Goal: Information Seeking & Learning: Learn about a topic

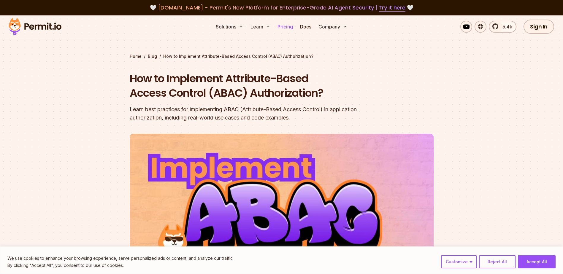
click at [283, 28] on link "Pricing" at bounding box center [285, 27] width 20 height 12
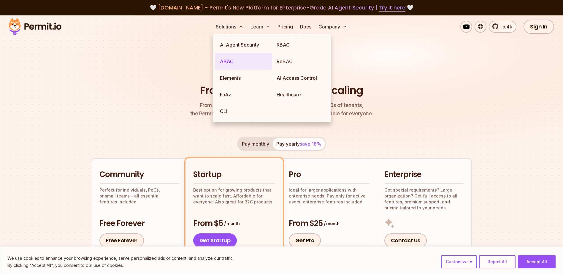
click at [228, 62] on link "ABAC" at bounding box center [243, 61] width 57 height 17
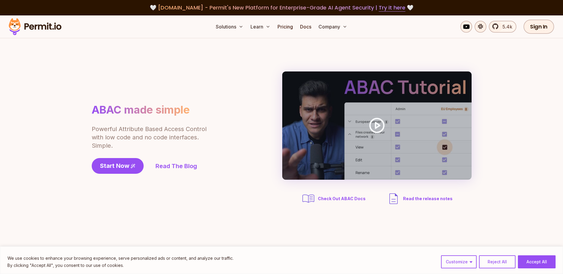
scroll to position [30, 0]
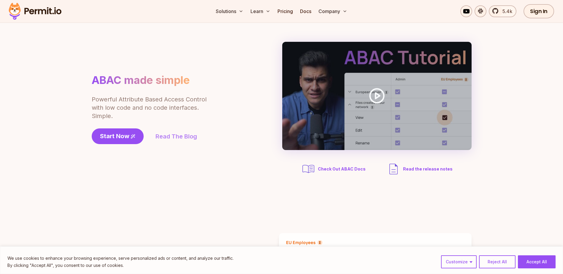
click at [183, 137] on link "Read The Blog" at bounding box center [176, 136] width 42 height 8
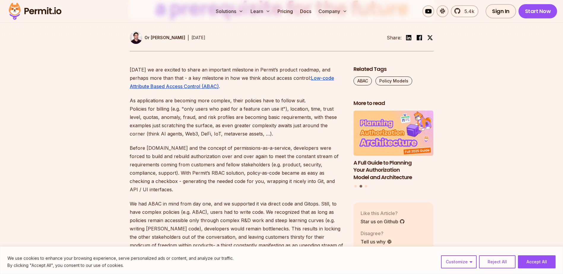
scroll to position [267, 0]
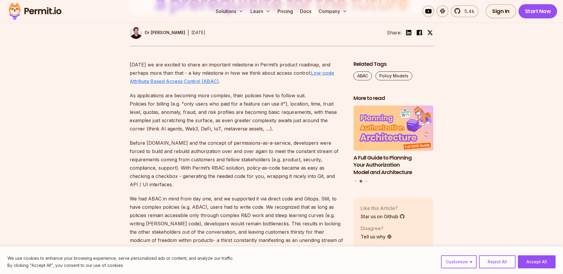
click at [319, 84] on link "Low-code Attribute Based Access Control (ABAC)" at bounding box center [232, 77] width 204 height 14
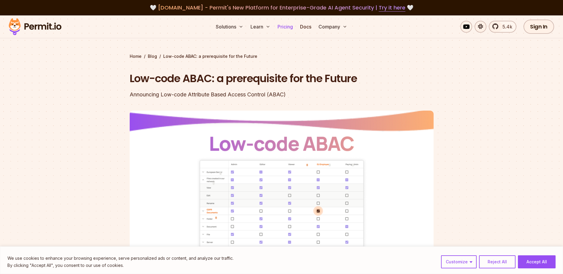
click at [285, 27] on link "Pricing" at bounding box center [285, 27] width 20 height 12
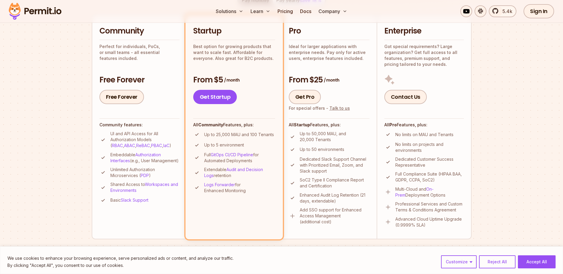
scroll to position [178, 0]
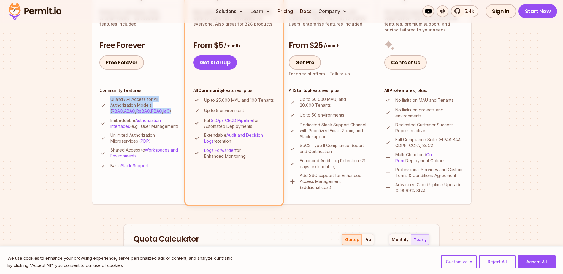
drag, startPoint x: 110, startPoint y: 96, endPoint x: 165, endPoint y: 110, distance: 56.7
click at [165, 110] on div "Community features: UI and API Access for All Authorization Models ( RBAC , ABA…" at bounding box center [139, 126] width 80 height 85
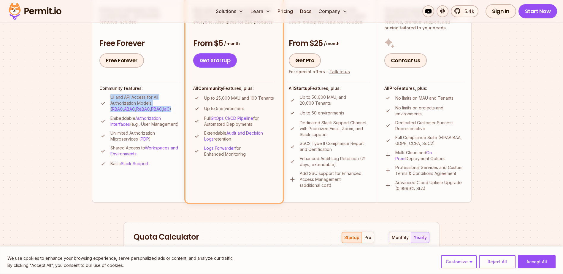
scroll to position [326, 0]
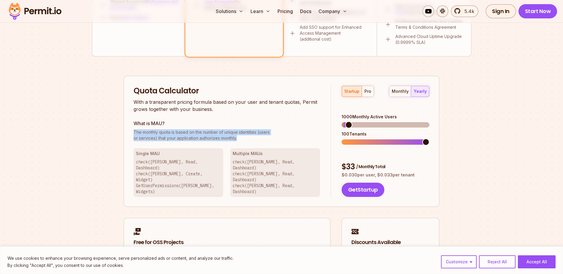
drag, startPoint x: 133, startPoint y: 132, endPoint x: 258, endPoint y: 141, distance: 125.2
click at [258, 141] on div "Quota Calculator With a transparent pricing formula based on your user and tena…" at bounding box center [281, 142] width 316 height 132
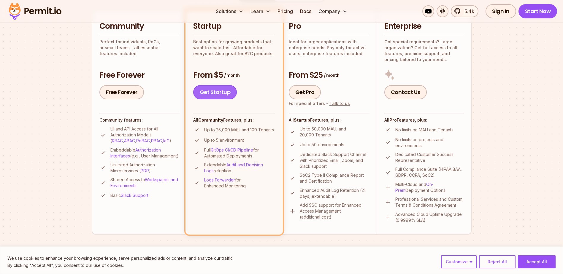
scroll to position [30, 0]
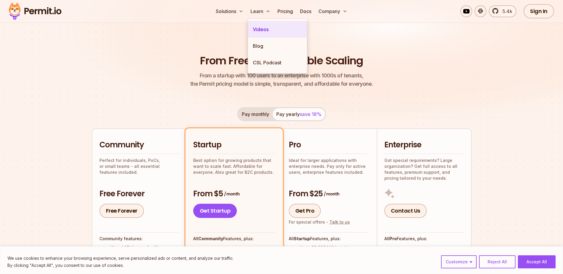
click at [261, 31] on link "Videos" at bounding box center [277, 29] width 59 height 17
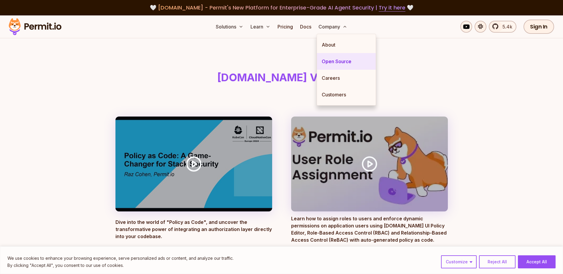
click at [335, 62] on link "Open Source" at bounding box center [346, 61] width 59 height 17
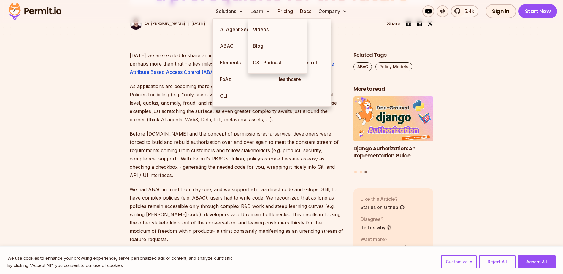
scroll to position [237, 0]
